Goal: Task Accomplishment & Management: Manage account settings

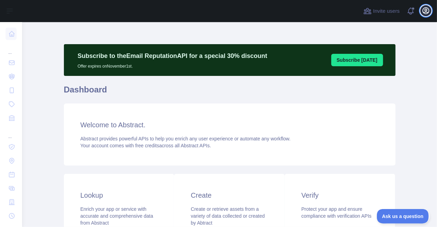
click at [424, 10] on icon "button" at bounding box center [426, 11] width 8 height 8
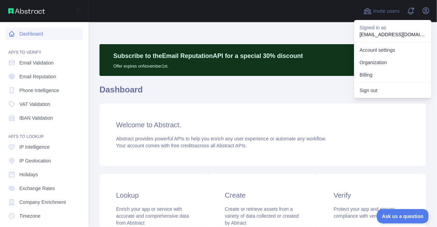
click at [14, 33] on icon at bounding box center [11, 33] width 5 height 5
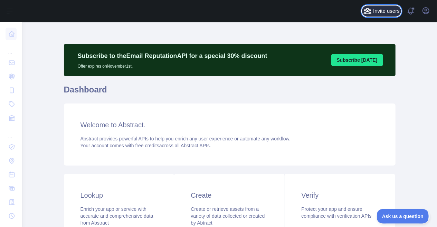
click at [392, 12] on span "Invite users" at bounding box center [386, 11] width 27 height 8
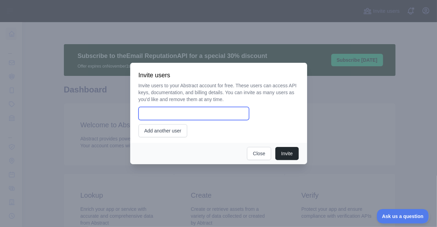
click at [178, 116] on input "email" at bounding box center [193, 113] width 110 height 13
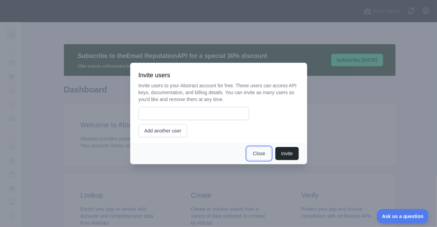
click at [261, 155] on button "Close" at bounding box center [259, 153] width 24 height 13
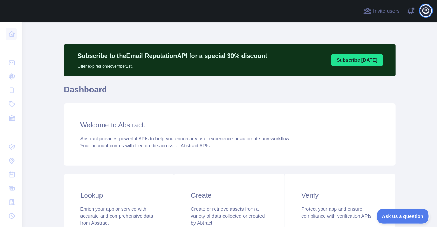
click at [421, 13] on button "Open user menu" at bounding box center [425, 10] width 11 height 11
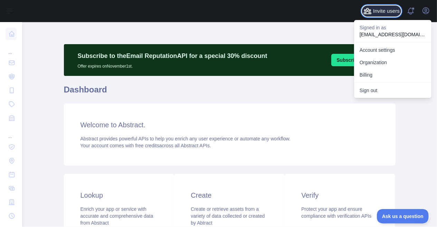
click at [372, 12] on icon at bounding box center [367, 11] width 8 height 8
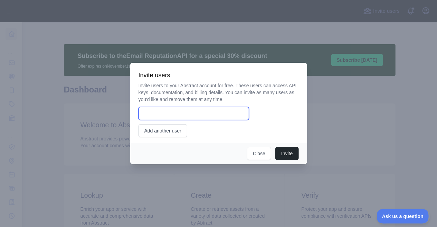
click at [165, 118] on input "email" at bounding box center [193, 113] width 110 height 13
paste input "**********"
type input "**********"
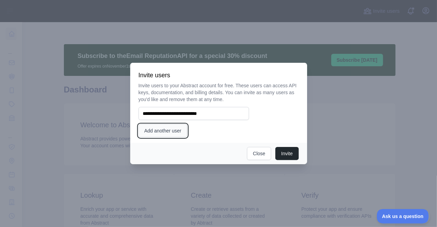
click at [166, 129] on button "Add another user" at bounding box center [162, 130] width 49 height 13
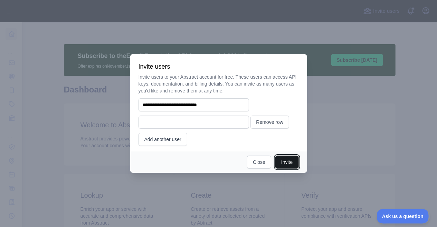
click at [283, 164] on button "Invite" at bounding box center [286, 162] width 23 height 13
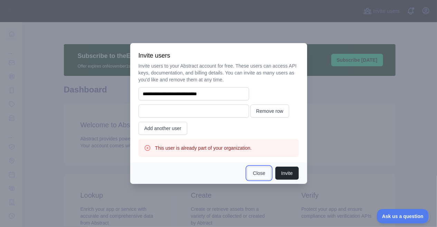
click at [257, 172] on button "Close" at bounding box center [259, 173] width 24 height 13
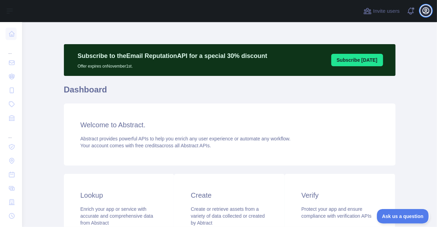
click at [427, 10] on icon "button" at bounding box center [426, 11] width 6 height 6
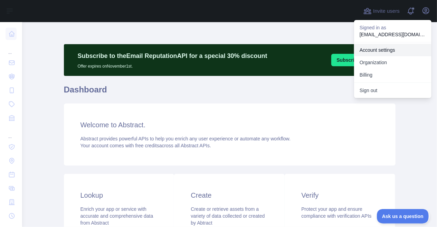
click at [375, 52] on link "Account settings" at bounding box center [392, 50] width 77 height 12
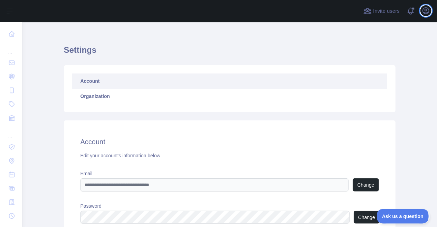
scroll to position [7, 0]
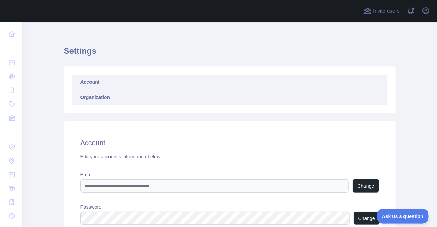
click at [96, 97] on link "Organization" at bounding box center [229, 97] width 315 height 15
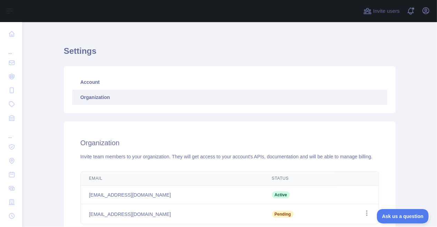
scroll to position [88, 0]
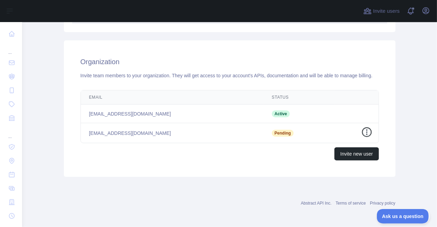
click at [367, 134] on icon "button" at bounding box center [366, 132] width 1 height 6
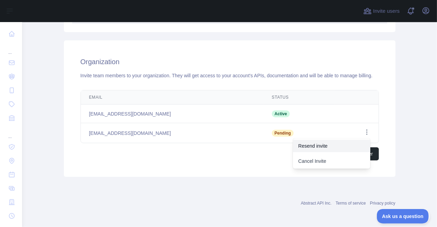
click at [339, 146] on button "Resend invite" at bounding box center [331, 146] width 77 height 12
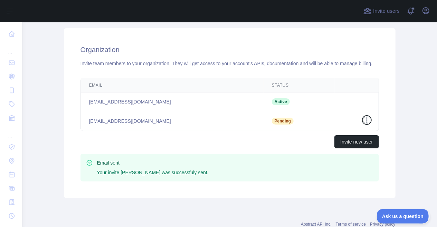
scroll to position [100, 0]
